Goal: Task Accomplishment & Management: Complete application form

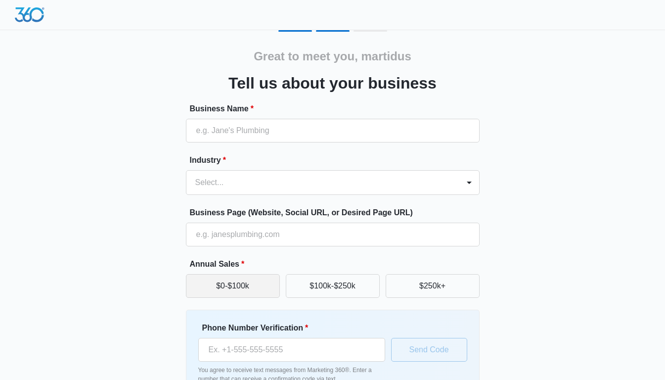
click at [238, 292] on button "$0-$100k" at bounding box center [233, 286] width 94 height 24
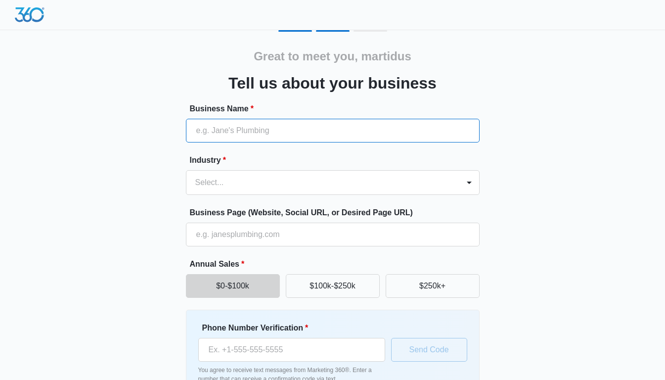
click at [247, 136] on input "Business Name *" at bounding box center [333, 131] width 294 height 24
type input "careside"
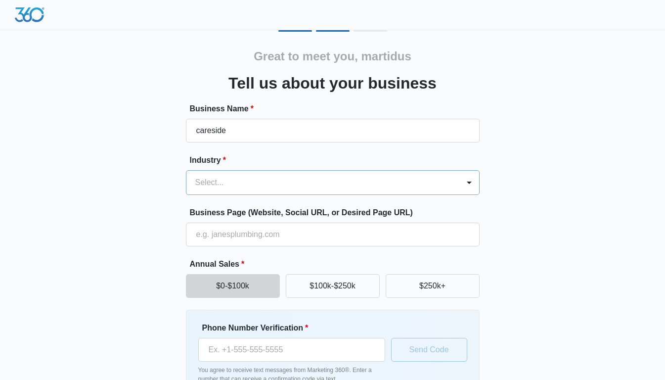
click at [251, 182] on div at bounding box center [320, 182] width 251 height 14
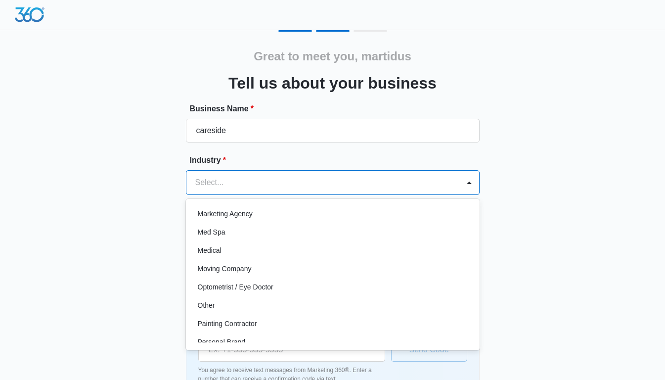
scroll to position [484, 0]
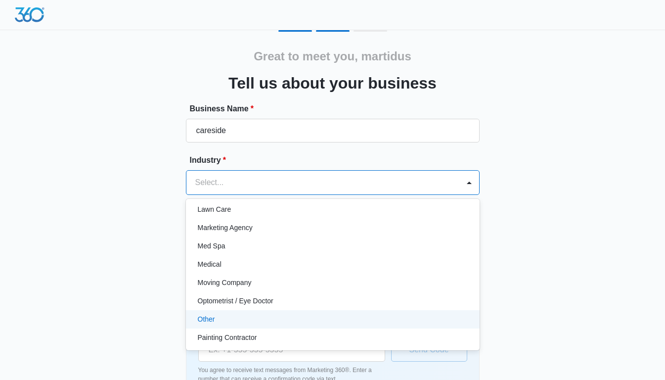
click at [256, 319] on div "Other" at bounding box center [332, 319] width 268 height 10
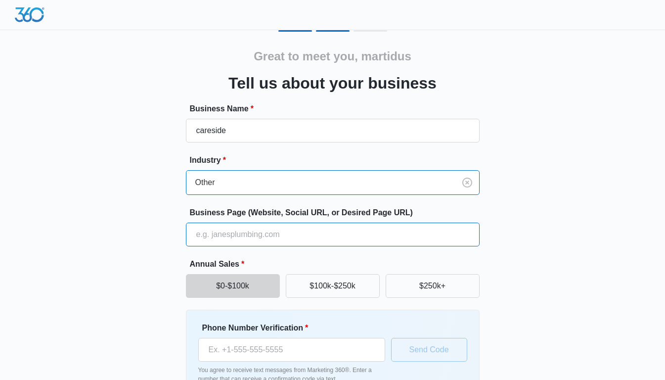
click at [251, 233] on input "Business Page (Website, Social URL, or Desired Page URL)" at bounding box center [333, 234] width 294 height 24
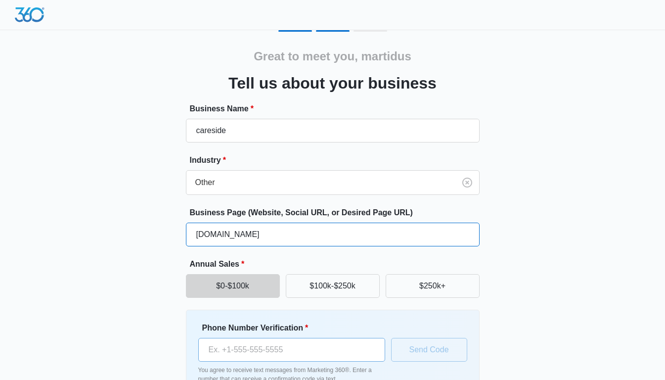
type input "[DOMAIN_NAME]"
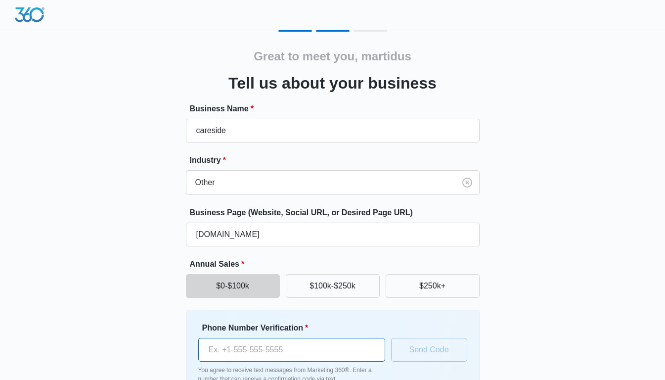
click at [252, 350] on input "Phone Number Verification *" at bounding box center [291, 350] width 187 height 24
type input "[PHONE_NUMBER]"
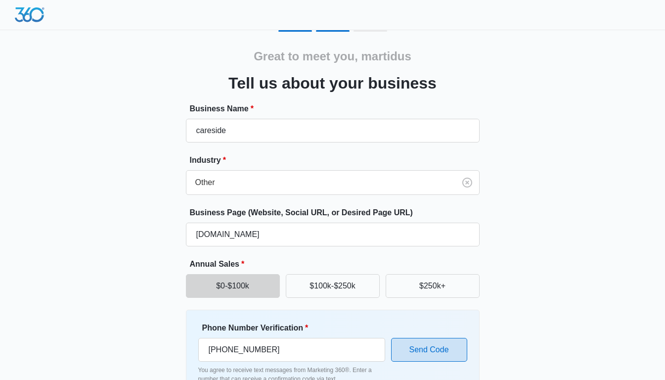
click at [445, 344] on button "Send Code" at bounding box center [429, 350] width 76 height 24
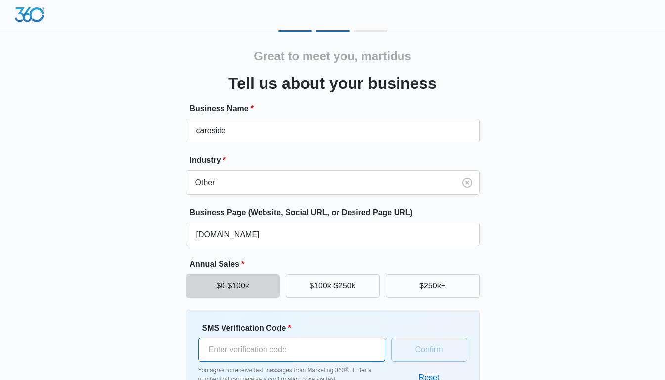
click at [323, 348] on input "SMS Verification Code *" at bounding box center [291, 350] width 187 height 24
type input "266003"
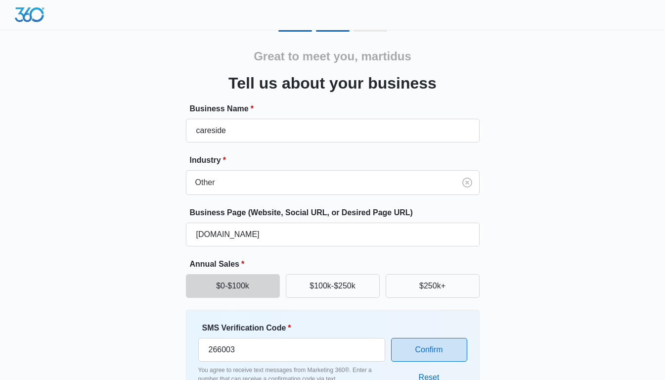
click at [435, 340] on button "Confirm" at bounding box center [429, 350] width 76 height 24
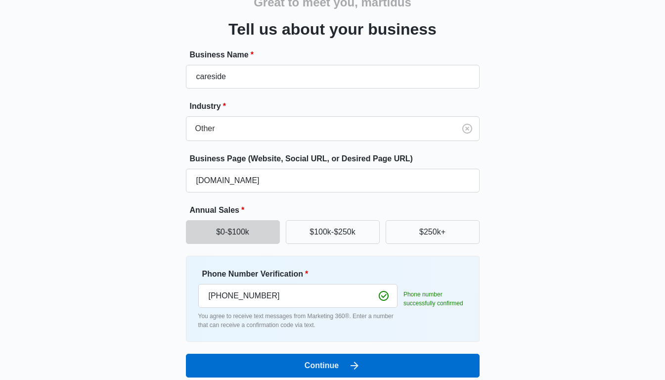
scroll to position [63, 0]
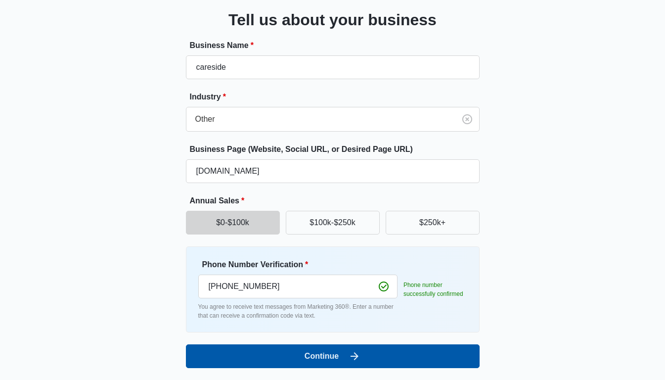
click at [337, 358] on button "Continue" at bounding box center [333, 356] width 294 height 24
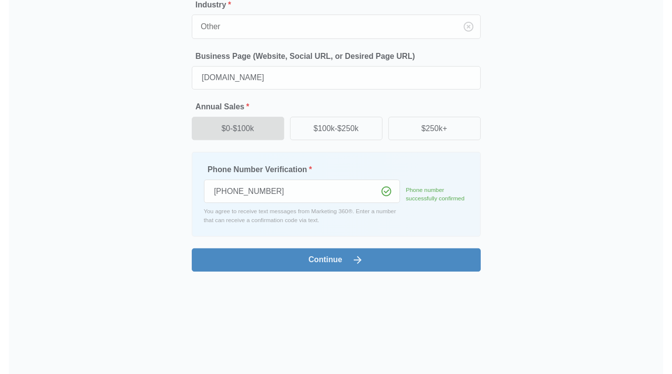
scroll to position [0, 0]
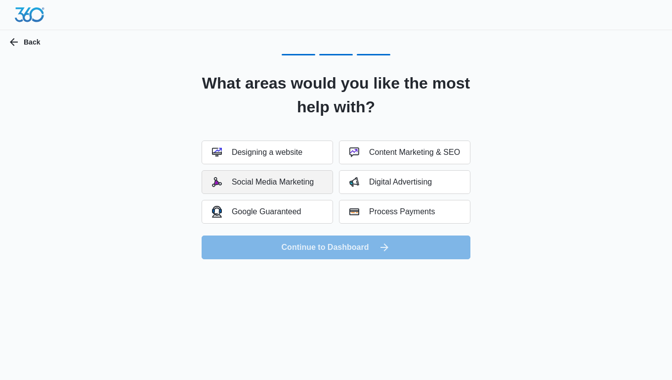
click at [273, 180] on div "Social Media Marketing" at bounding box center [263, 182] width 102 height 10
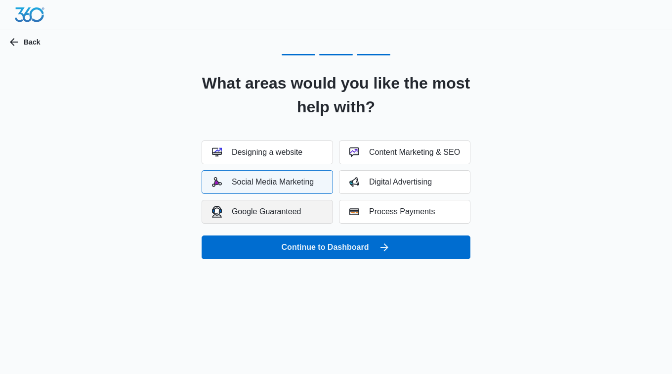
click at [269, 216] on div "Google Guaranteed" at bounding box center [256, 211] width 89 height 11
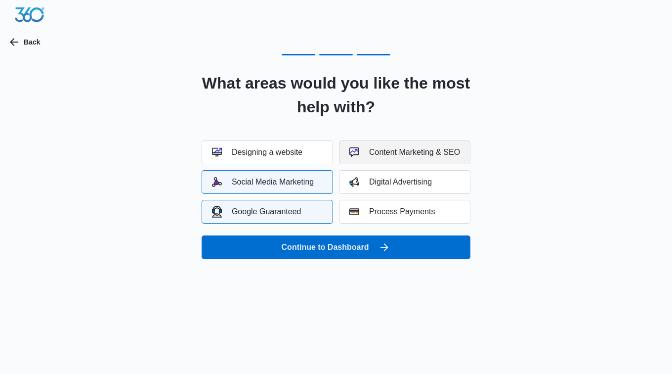
click at [416, 150] on div "Content Marketing & SEO" at bounding box center [404, 152] width 111 height 10
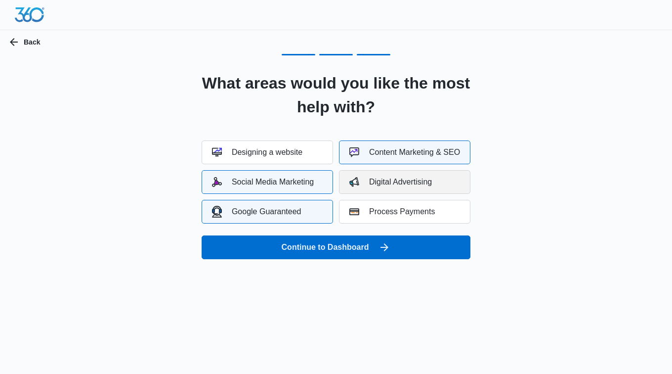
click at [416, 181] on div "Digital Advertising" at bounding box center [390, 182] width 83 height 10
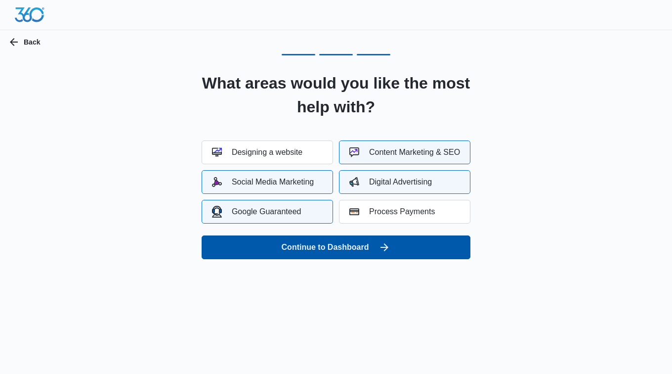
click at [353, 251] on button "Continue to Dashboard" at bounding box center [336, 247] width 269 height 24
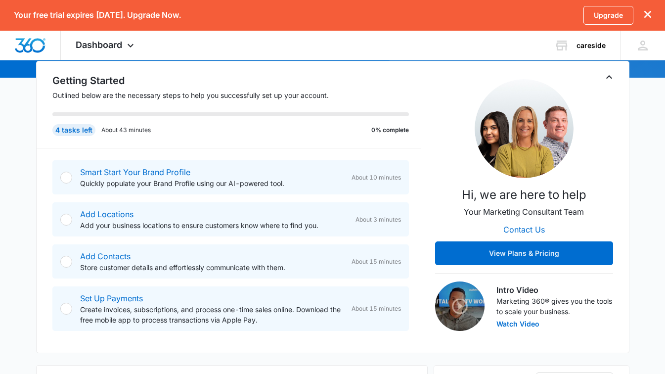
scroll to position [146, 0]
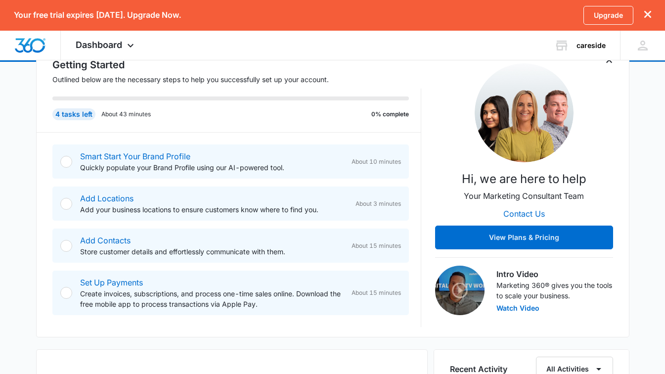
click at [64, 159] on div at bounding box center [66, 162] width 12 height 12
click at [66, 162] on div at bounding box center [66, 162] width 12 height 12
click at [66, 200] on div at bounding box center [66, 204] width 12 height 12
click at [66, 244] on div at bounding box center [66, 246] width 12 height 12
click at [70, 297] on div at bounding box center [66, 293] width 12 height 12
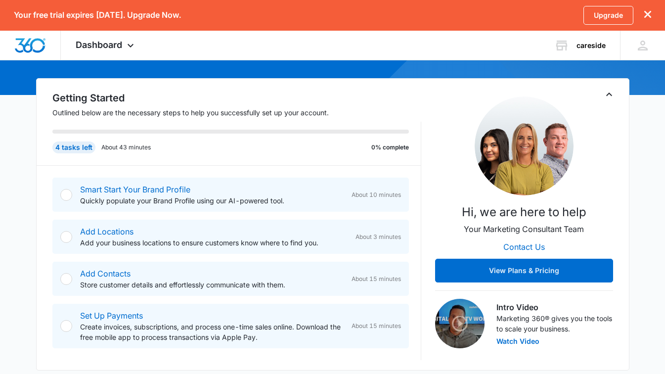
scroll to position [113, 0]
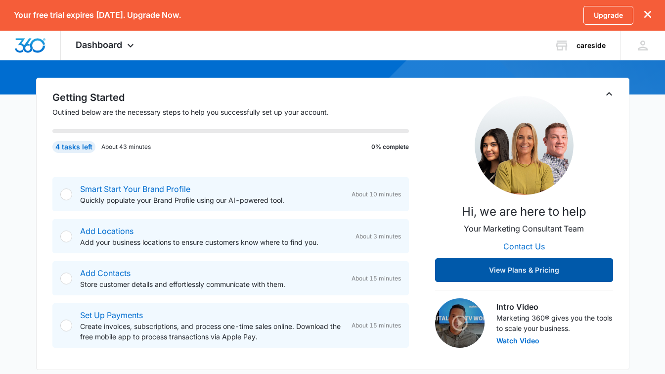
click at [488, 264] on button "View Plans & Pricing" at bounding box center [524, 270] width 178 height 24
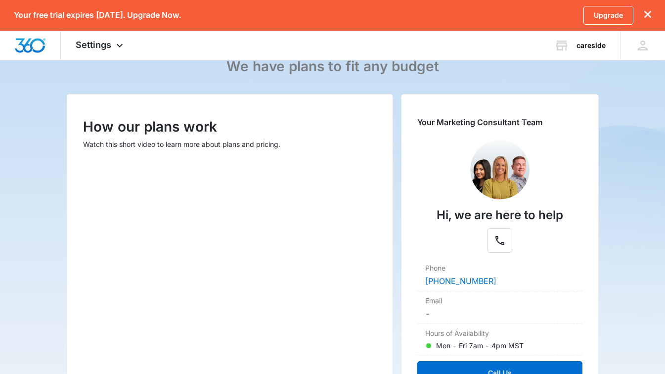
scroll to position [100, 0]
